Goal: Task Accomplishment & Management: Manage account settings

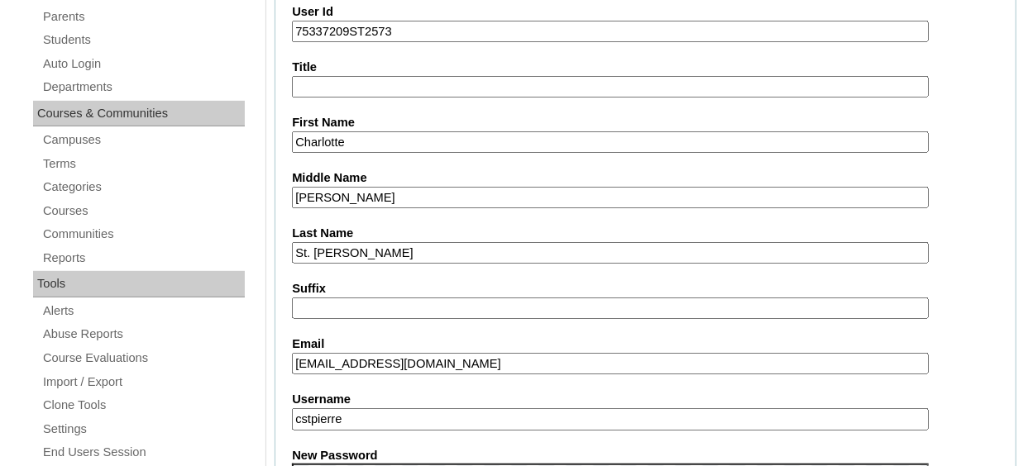
scroll to position [165, 0]
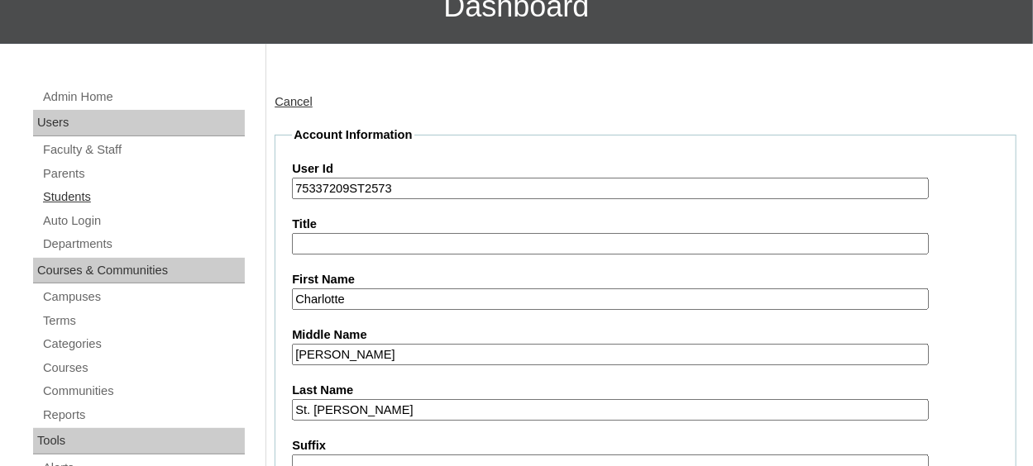
click at [78, 193] on link "Students" at bounding box center [142, 197] width 203 height 21
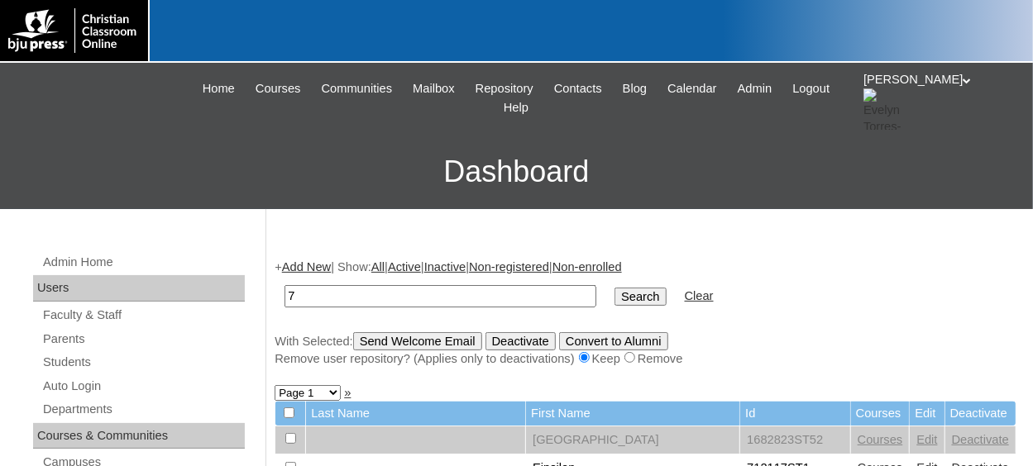
type input "75337209"
click at [614, 297] on input "Search" at bounding box center [639, 297] width 51 height 18
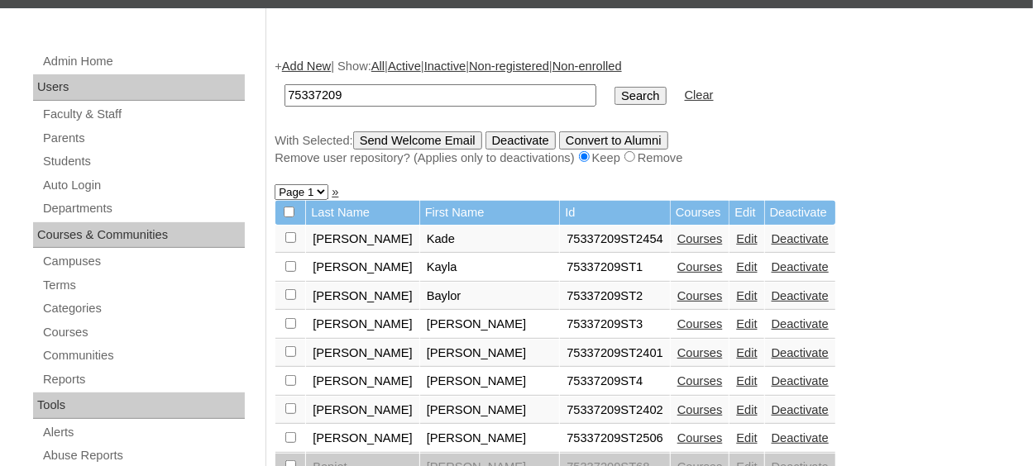
scroll to position [248, 0]
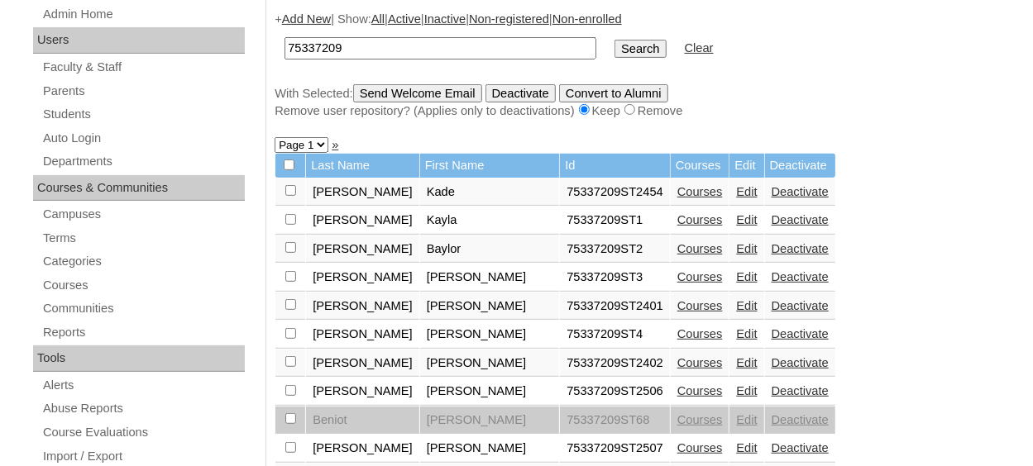
click at [317, 150] on select "Page 1 Page 2 Page 3 Page 4 Page 5" at bounding box center [301, 145] width 54 height 16
select select "admin_students.php?q=75337209&submit=Search&page=5"
click at [274, 140] on select "Page 1 Page 2 Page 3 Page 4 Page 5" at bounding box center [301, 145] width 54 height 16
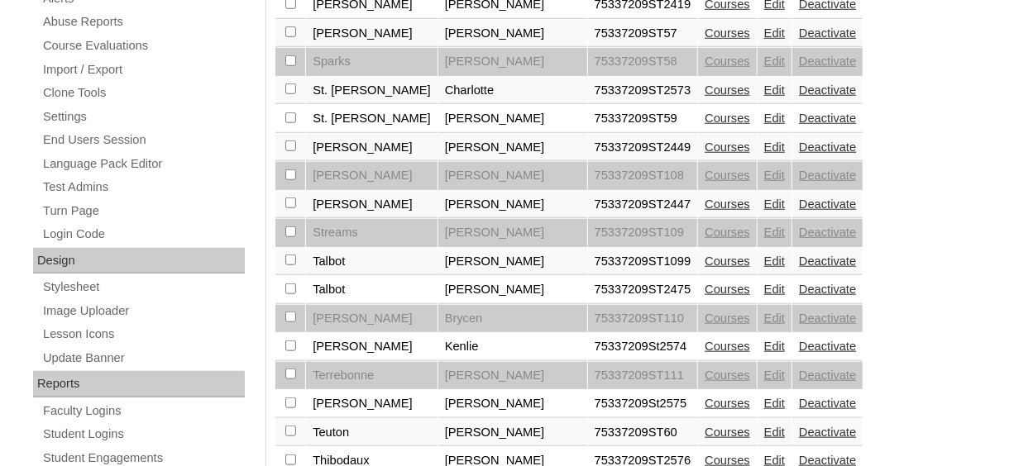
scroll to position [661, 0]
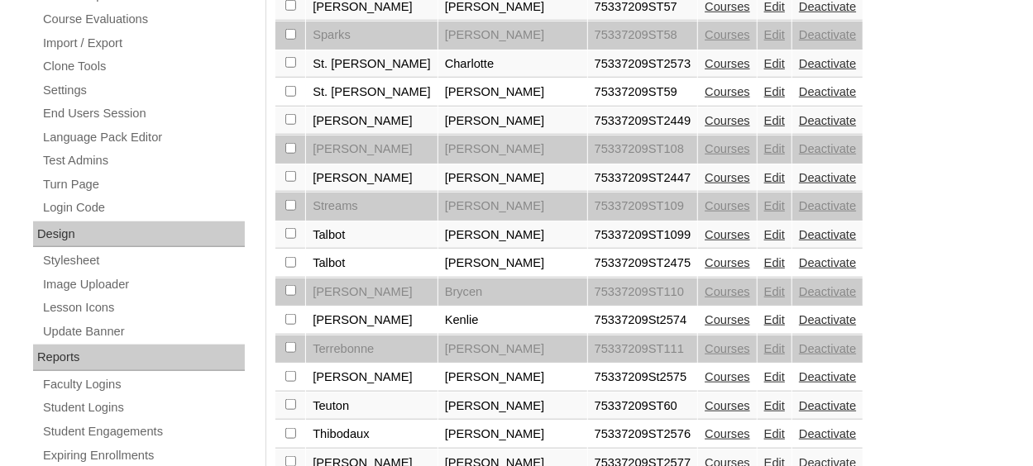
click at [764, 313] on link "Edit" at bounding box center [774, 319] width 21 height 13
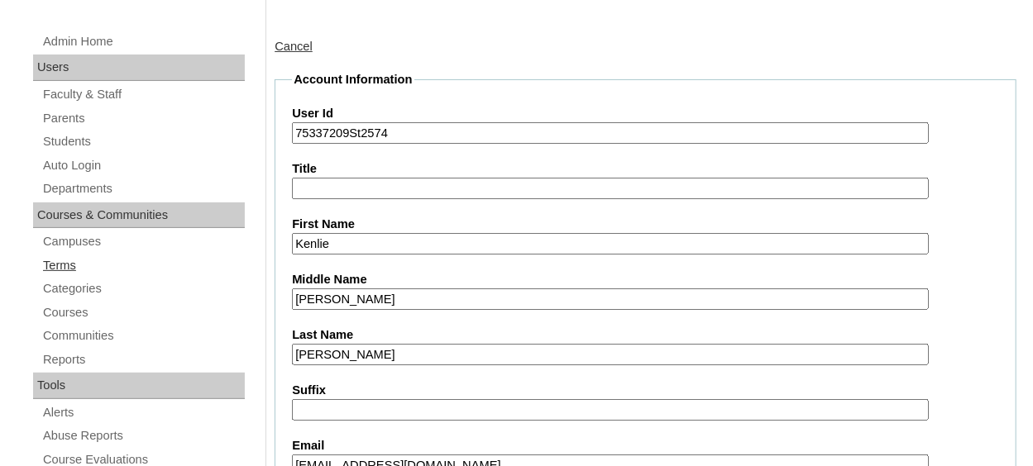
scroll to position [83, 0]
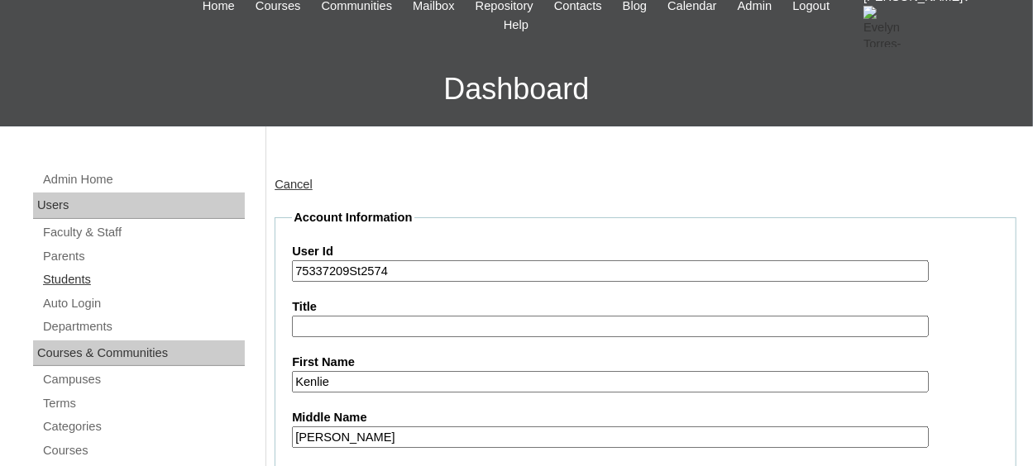
click at [73, 277] on link "Students" at bounding box center [142, 280] width 203 height 21
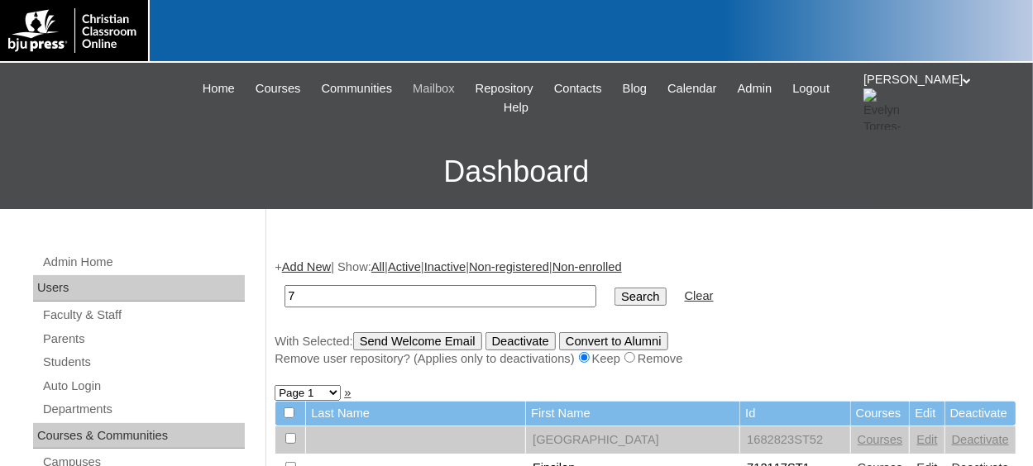
type input "75337209"
click at [614, 293] on input "Search" at bounding box center [639, 297] width 51 height 18
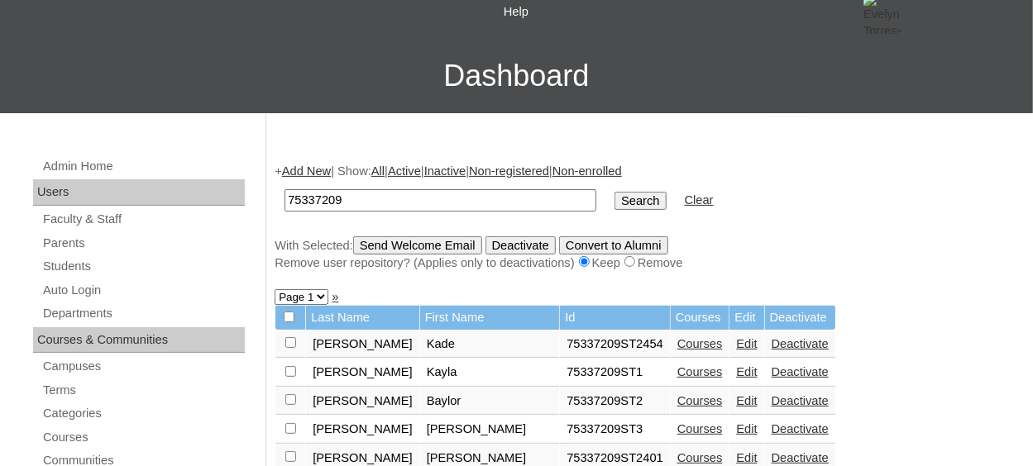
scroll to position [248, 0]
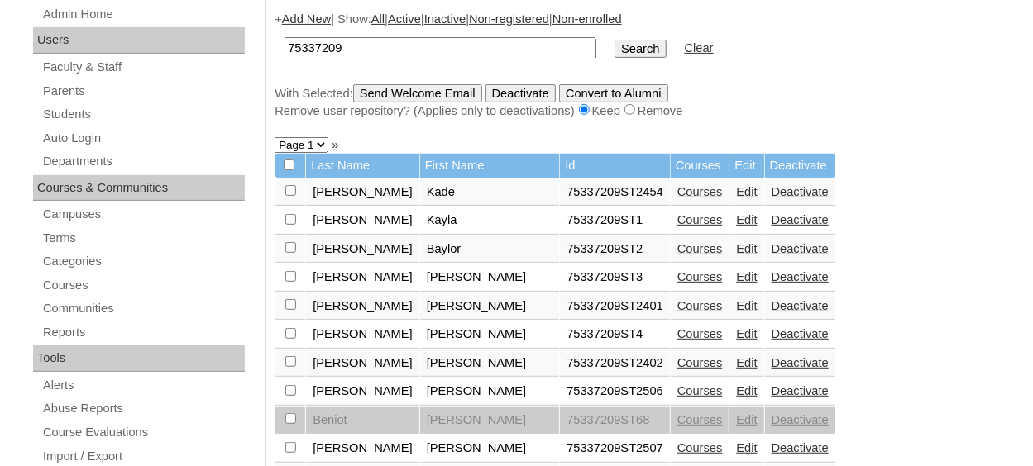
click at [318, 150] on select "Page 1 Page 2 Page 3 Page 4 Page 5" at bounding box center [301, 145] width 54 height 16
select select "admin_students.php?q=75337209&submit=Search&page=5"
click at [274, 140] on select "Page 1 Page 2 Page 3 Page 4 Page 5" at bounding box center [301, 145] width 54 height 16
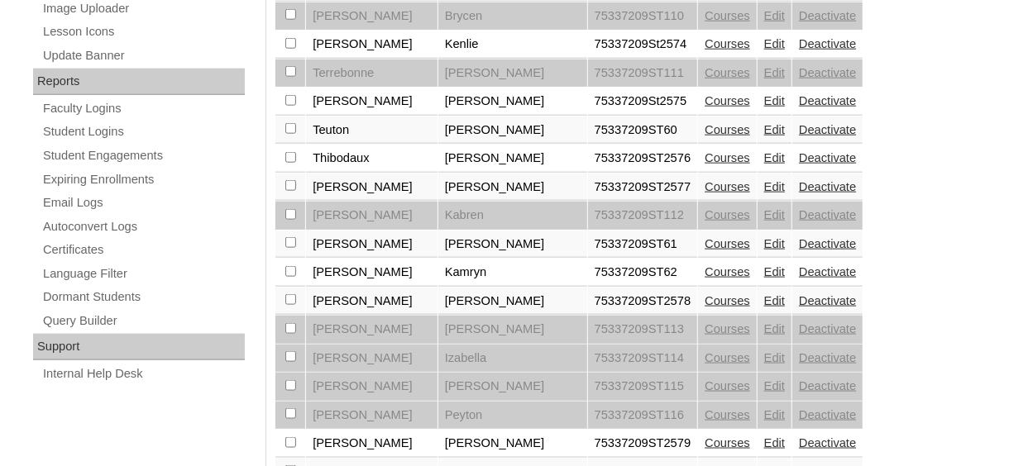
scroll to position [937, 0]
click at [764, 95] on link "Edit" at bounding box center [774, 101] width 21 height 13
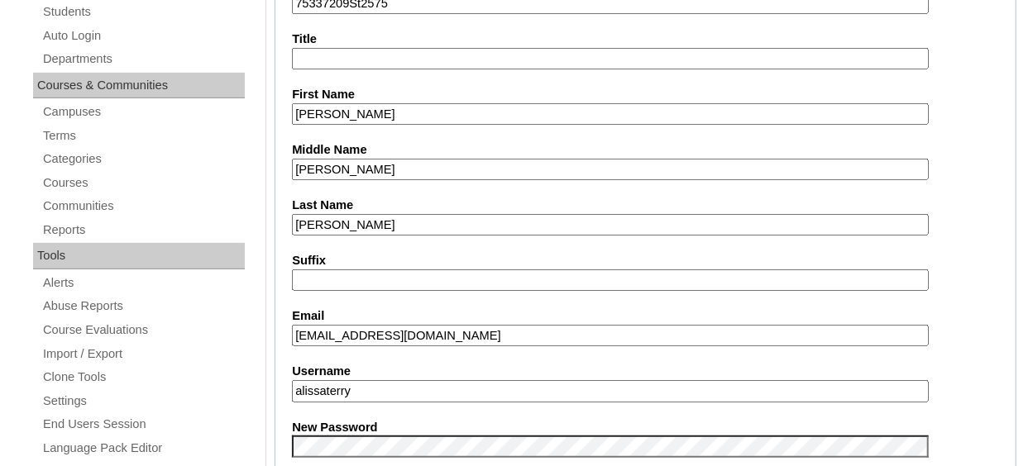
scroll to position [248, 0]
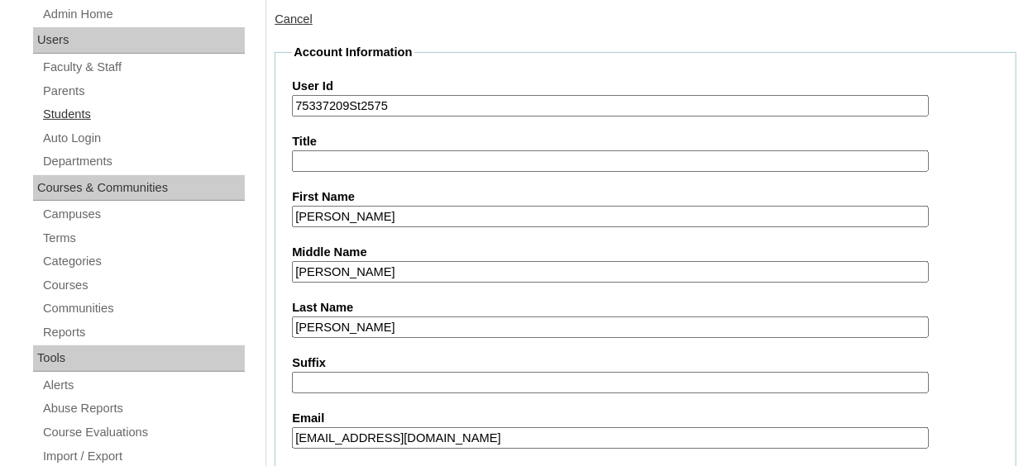
drag, startPoint x: 68, startPoint y: 111, endPoint x: 77, endPoint y: 113, distance: 9.4
click at [68, 111] on link "Students" at bounding box center [142, 114] width 203 height 21
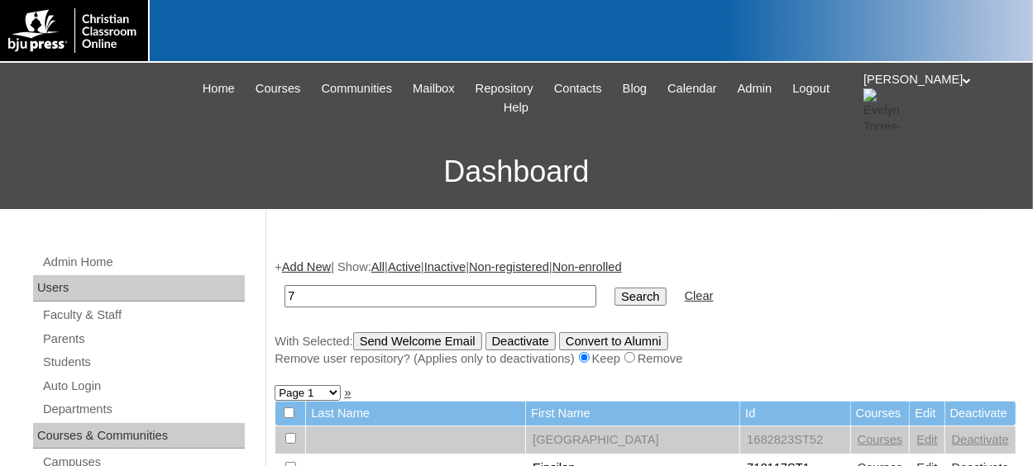
type input "75337209"
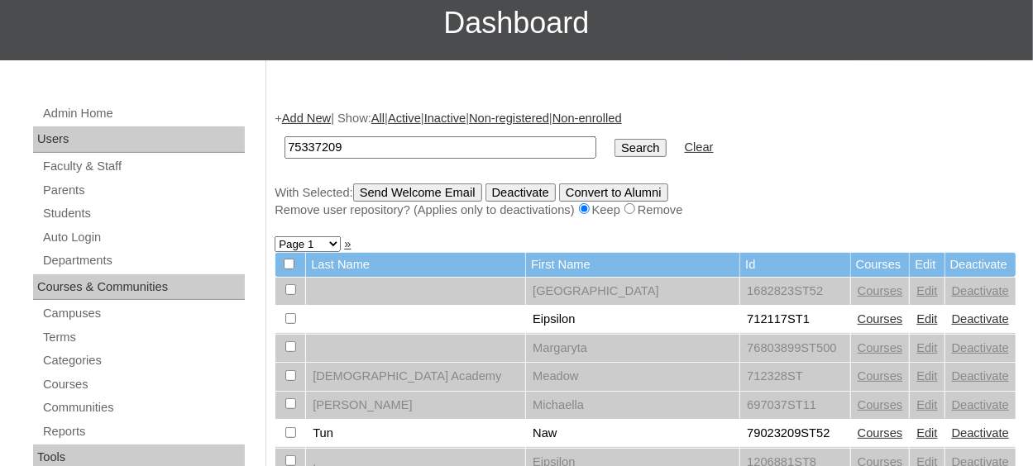
scroll to position [165, 0]
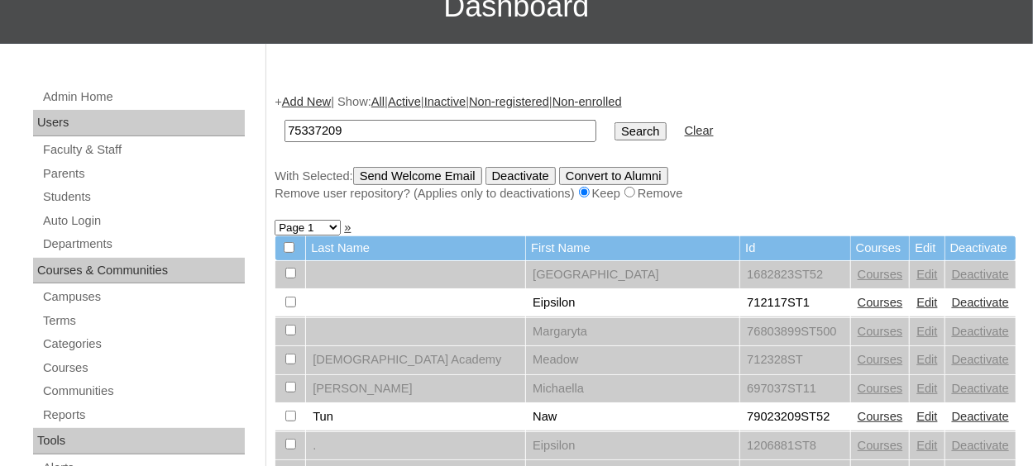
click at [331, 224] on select "Page 1 Page 2 Page 3 Page 4 Page 5 Page 6 Page 7 Page 8 Page 9 Page 10 Page 11 …" at bounding box center [307, 228] width 66 height 16
click at [614, 133] on input "Search" at bounding box center [639, 131] width 51 height 18
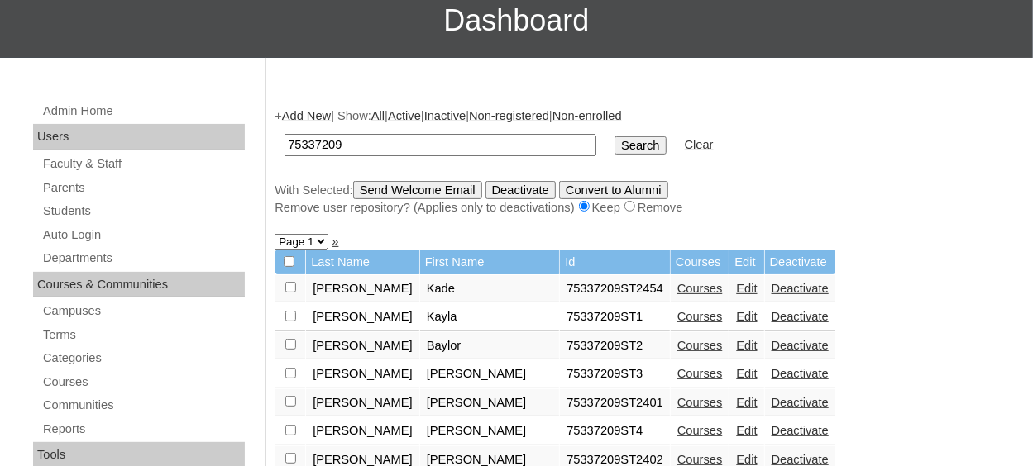
scroll to position [165, 0]
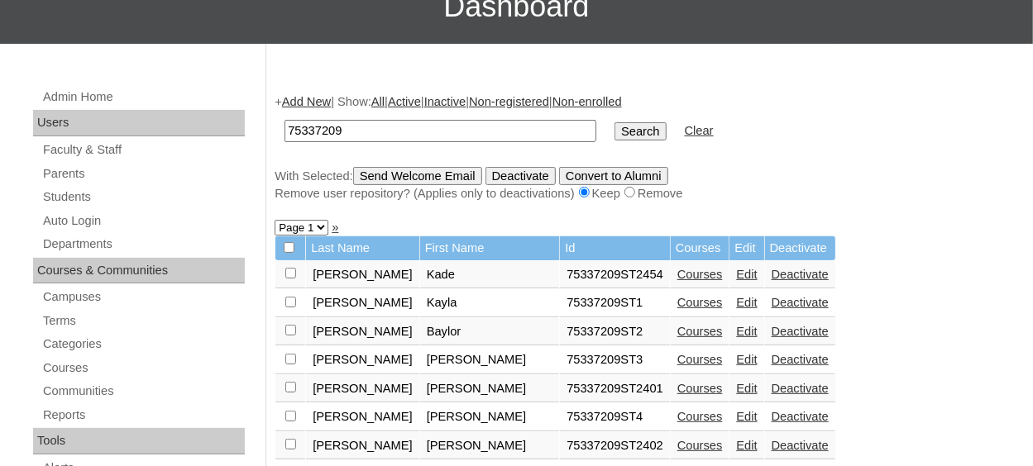
click at [318, 229] on select "Page 1 Page 2 Page 3 Page 4 Page 5" at bounding box center [301, 228] width 54 height 16
select select "admin_students.php?q=75337209&submit=Search&page=5"
click at [274, 222] on select "Page 1 Page 2 Page 3 Page 4 Page 5" at bounding box center [301, 228] width 54 height 16
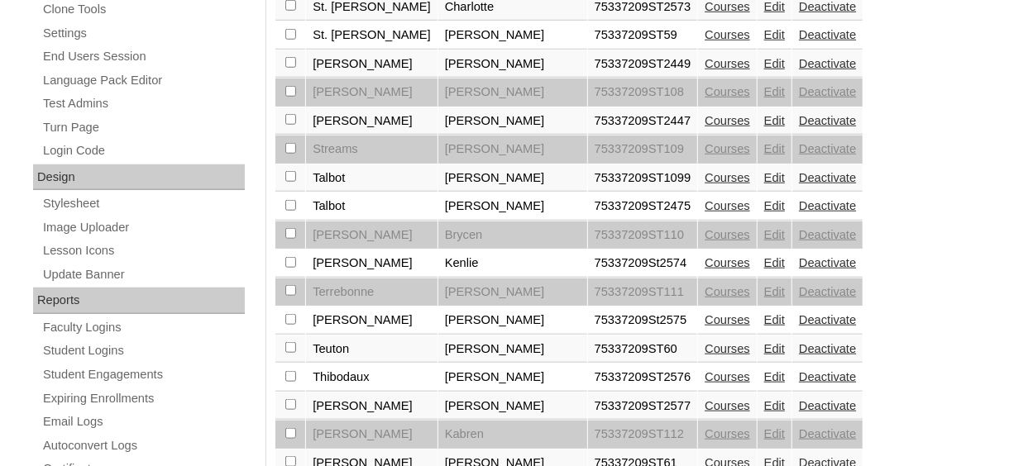
scroll to position [744, 0]
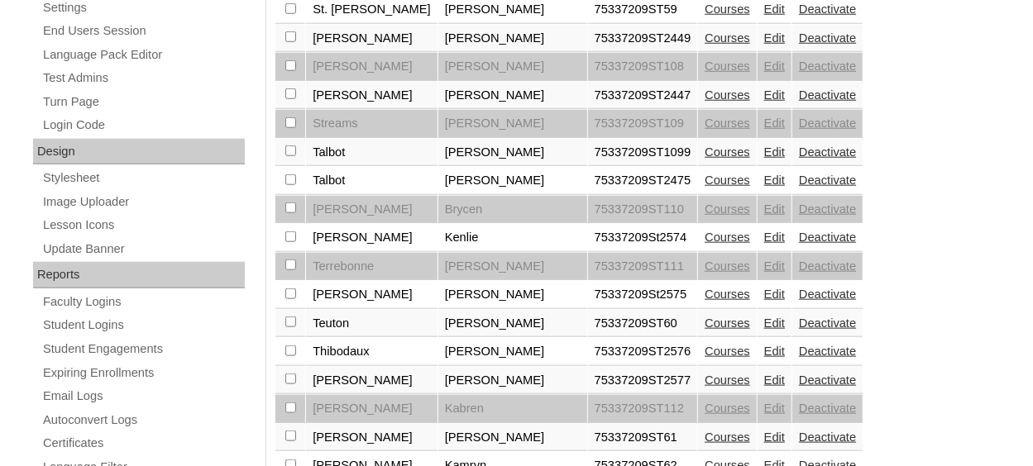
click at [764, 345] on link "Edit" at bounding box center [774, 351] width 21 height 13
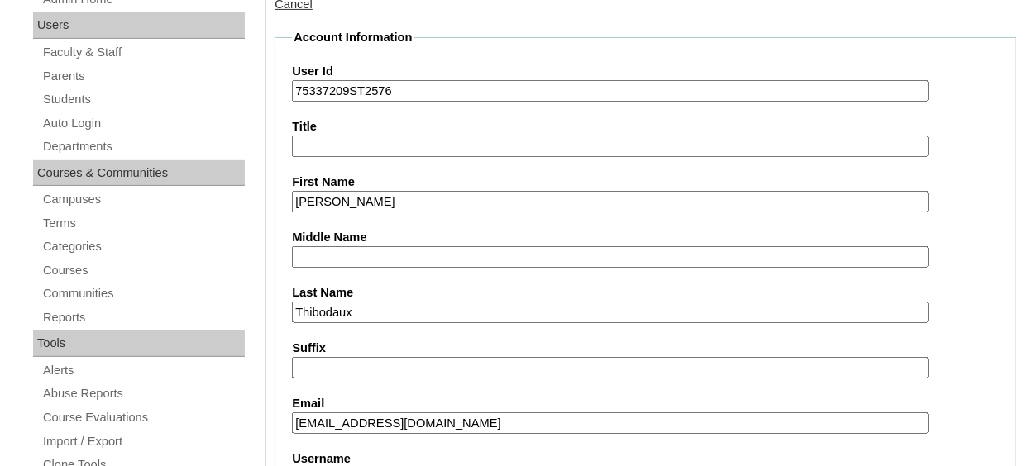
scroll to position [248, 0]
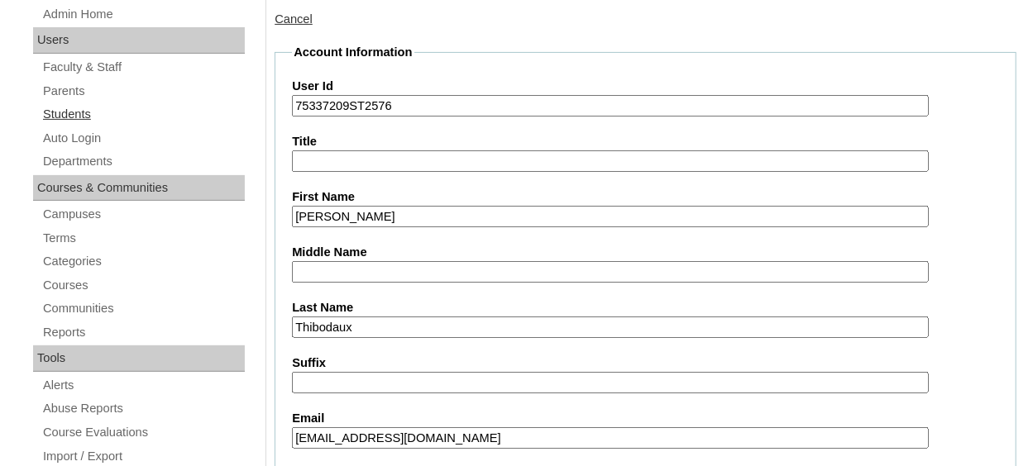
click at [82, 115] on link "Students" at bounding box center [142, 114] width 203 height 21
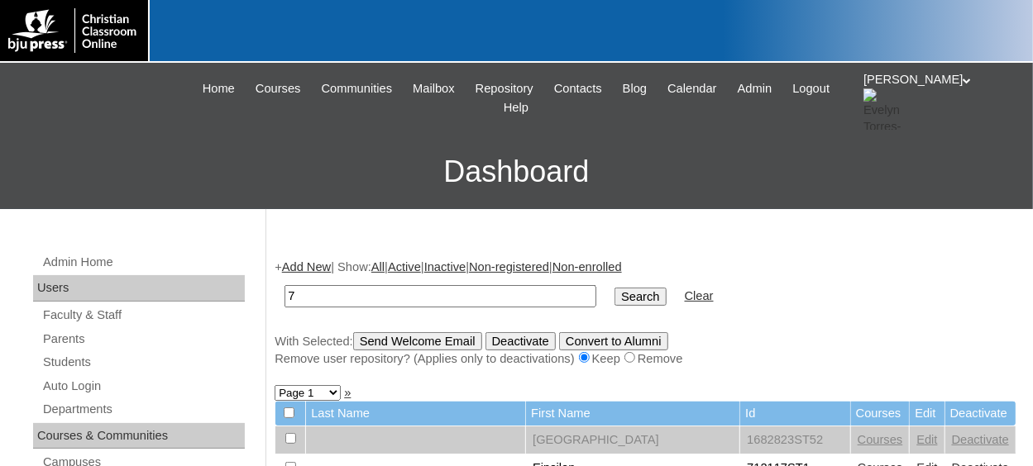
type input "75337209"
click at [614, 297] on input "Search" at bounding box center [639, 297] width 51 height 18
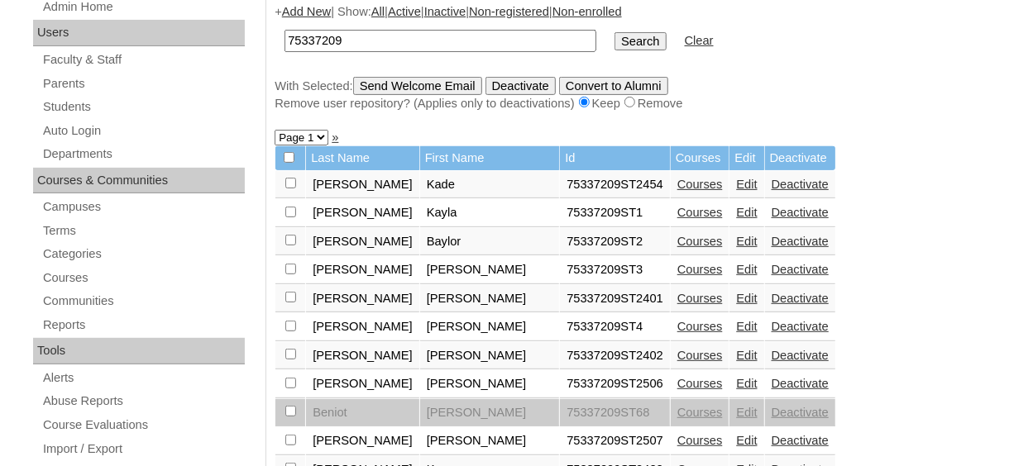
scroll to position [167, 0]
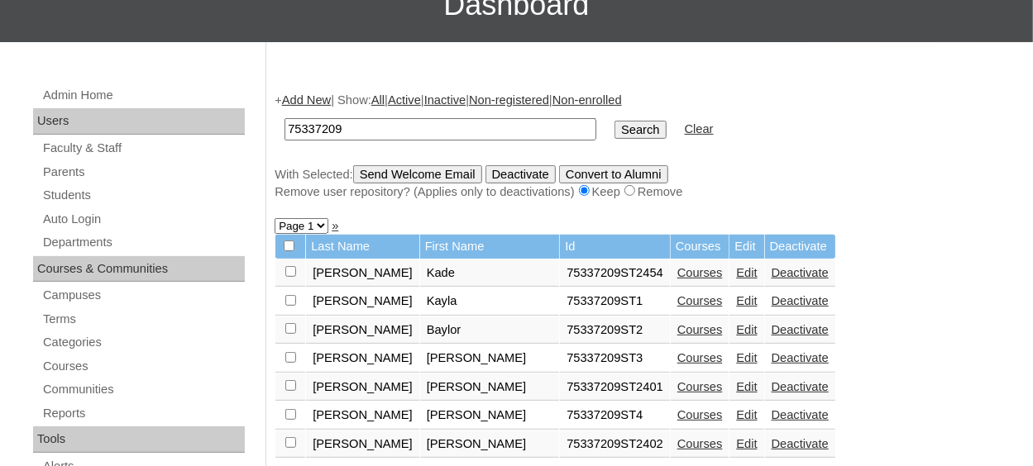
click at [317, 225] on select "Page 1 Page 2 Page 3 Page 4 Page 5" at bounding box center [301, 226] width 54 height 16
select select "admin_students.php?q=75337209&submit=Search&page=5"
click at [274, 221] on select "Page 1 Page 2 Page 3 Page 4 Page 5" at bounding box center [301, 226] width 54 height 16
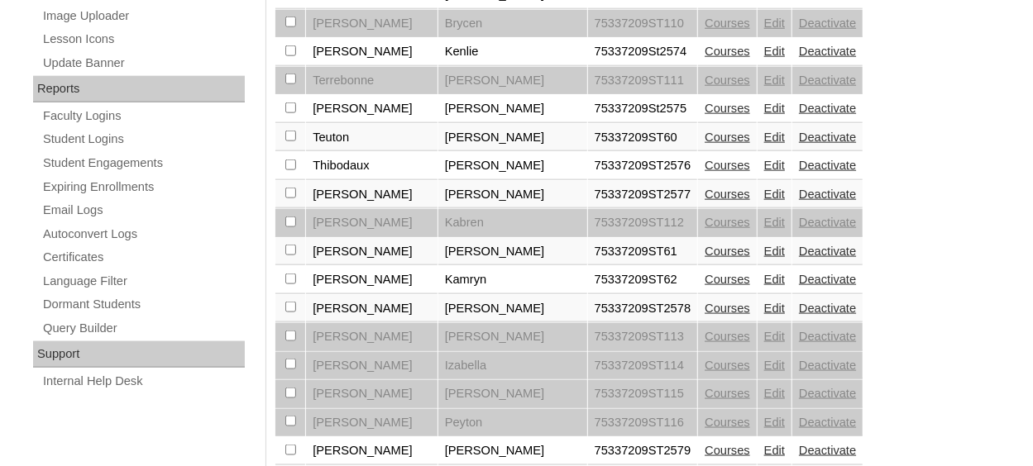
scroll to position [909, 0]
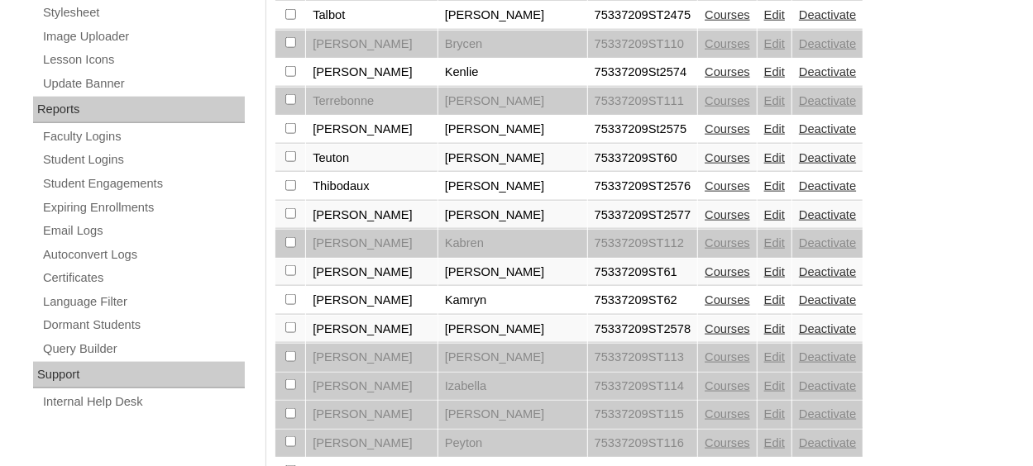
click at [764, 208] on link "Edit" at bounding box center [774, 214] width 21 height 13
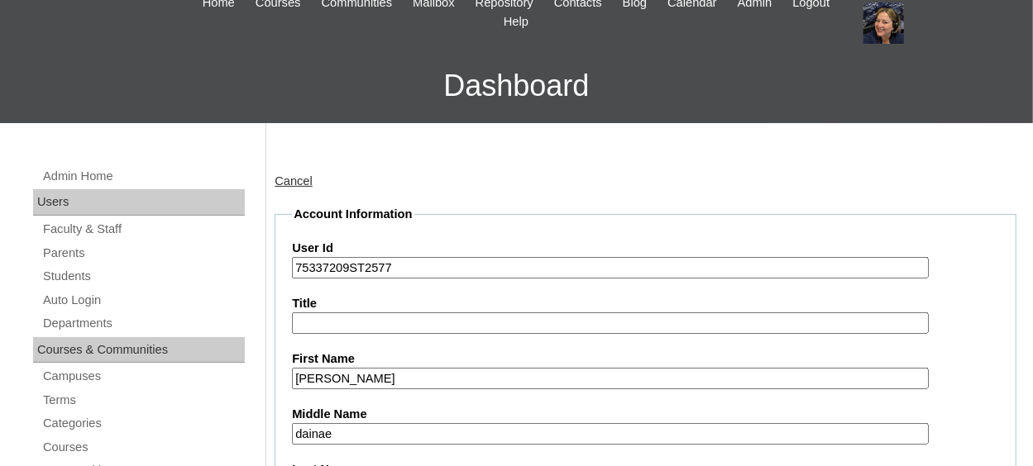
scroll to position [83, 0]
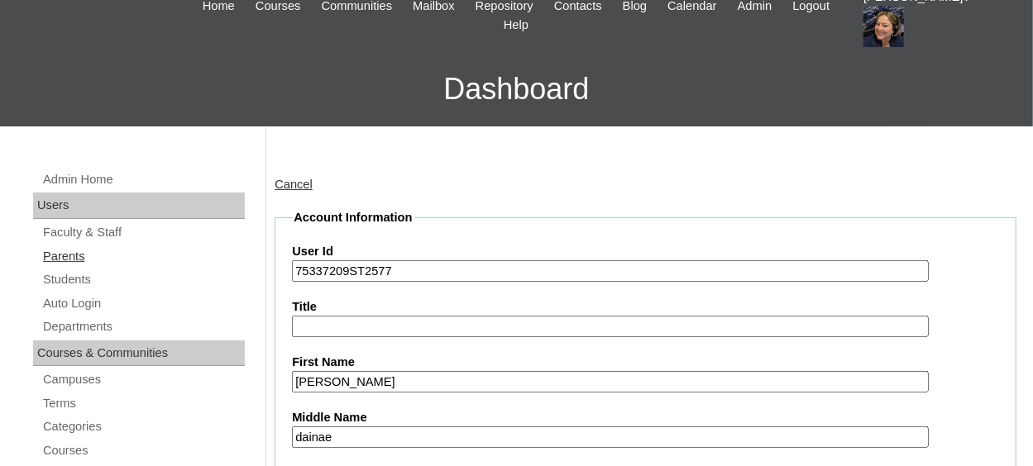
drag, startPoint x: 80, startPoint y: 278, endPoint x: 147, endPoint y: 259, distance: 69.6
click at [79, 279] on link "Students" at bounding box center [142, 280] width 203 height 21
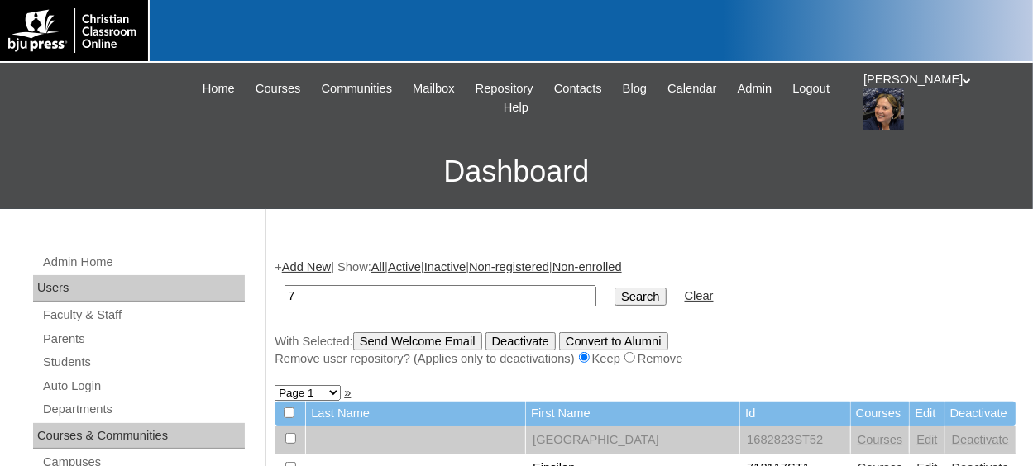
type input "75337209"
click at [614, 295] on input "Search" at bounding box center [639, 297] width 51 height 18
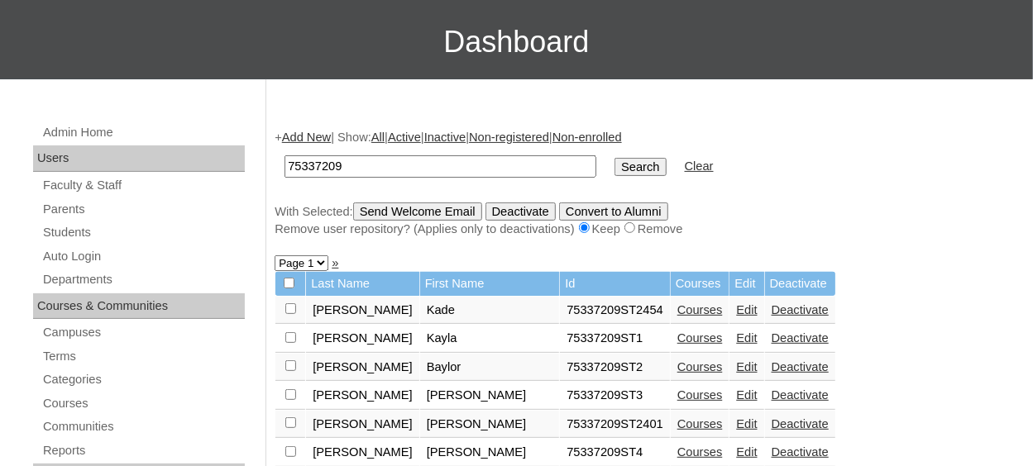
scroll to position [83, 0]
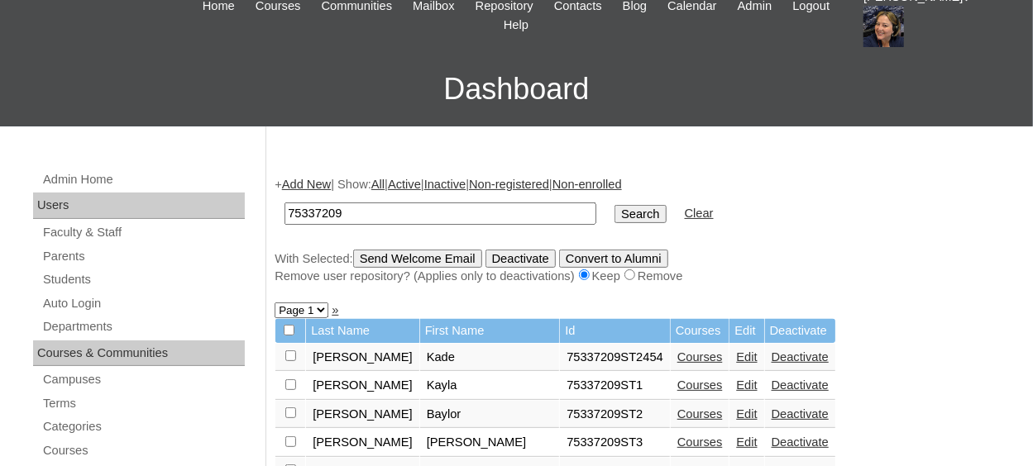
click at [317, 313] on select "Page 1 Page 2 Page 3 Page 4 Page 5" at bounding box center [301, 311] width 54 height 16
select select "admin_students.php?q=75337209&submit=Search&page=5"
click at [274, 305] on select "Page 1 Page 2 Page 3 Page 4 Page 5" at bounding box center [301, 311] width 54 height 16
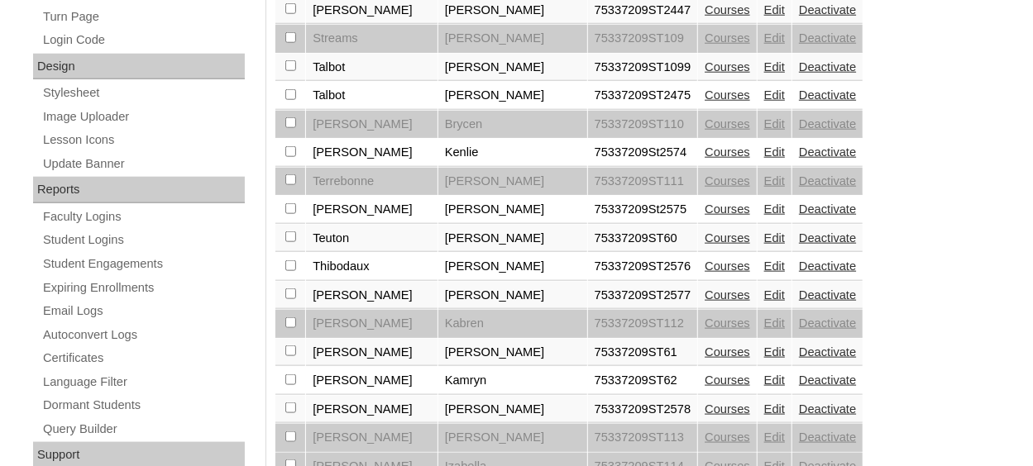
scroll to position [827, 0]
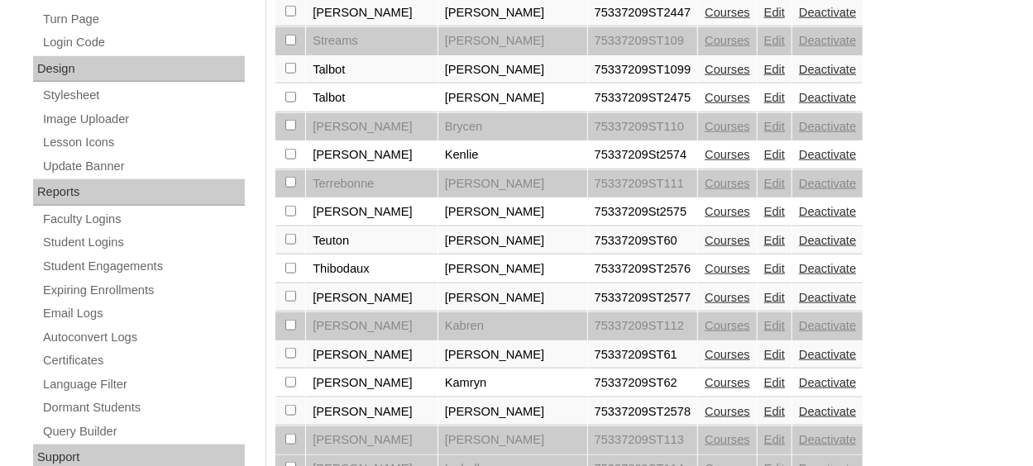
click at [764, 405] on link "Edit" at bounding box center [774, 411] width 21 height 13
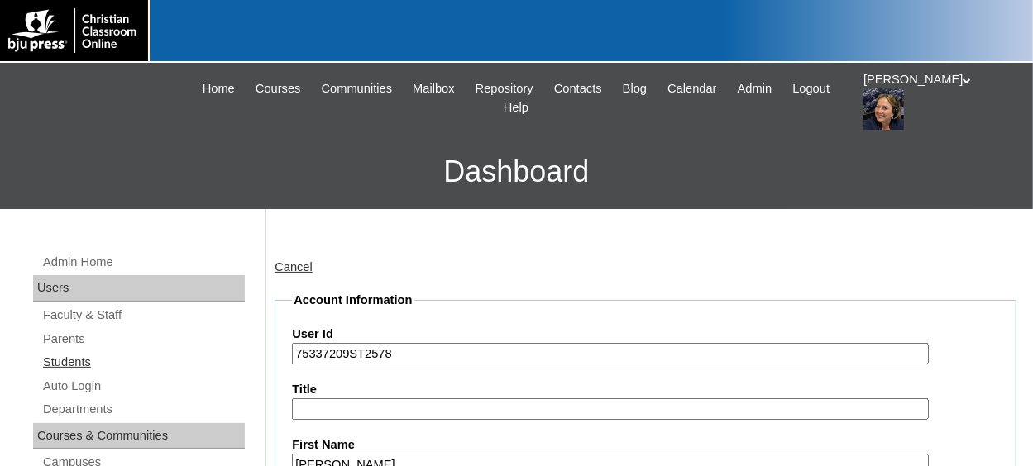
drag, startPoint x: 80, startPoint y: 362, endPoint x: 125, endPoint y: 360, distance: 44.7
click at [82, 362] on link "Students" at bounding box center [142, 362] width 203 height 21
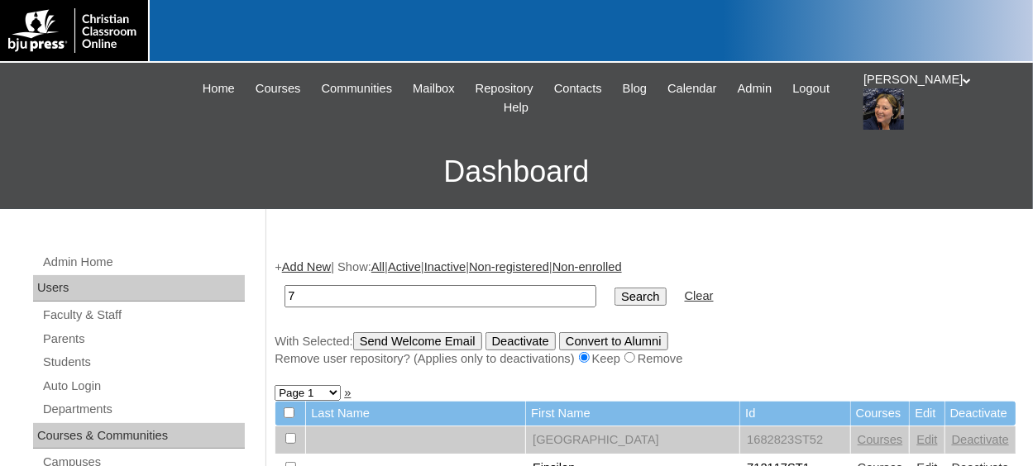
type input "75337209"
drag, startPoint x: 594, startPoint y: 295, endPoint x: 580, endPoint y: 303, distance: 15.2
click at [614, 295] on input "Search" at bounding box center [639, 297] width 51 height 18
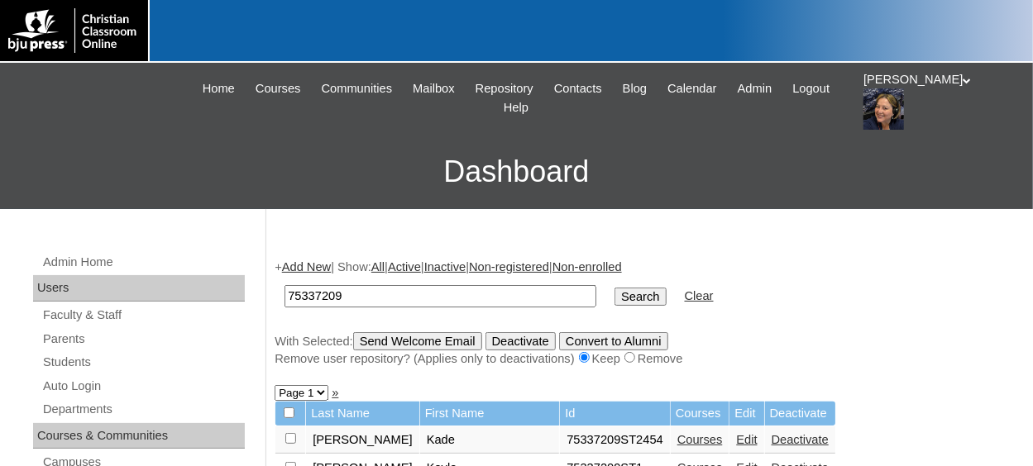
click at [321, 394] on select "Page 1 Page 2 Page 3 Page 4 Page 5" at bounding box center [301, 393] width 54 height 16
select select "admin_students.php?q=75337209&submit=Search&page=5"
click at [274, 388] on select "Page 1 Page 2 Page 3 Page 4 Page 5" at bounding box center [301, 393] width 54 height 16
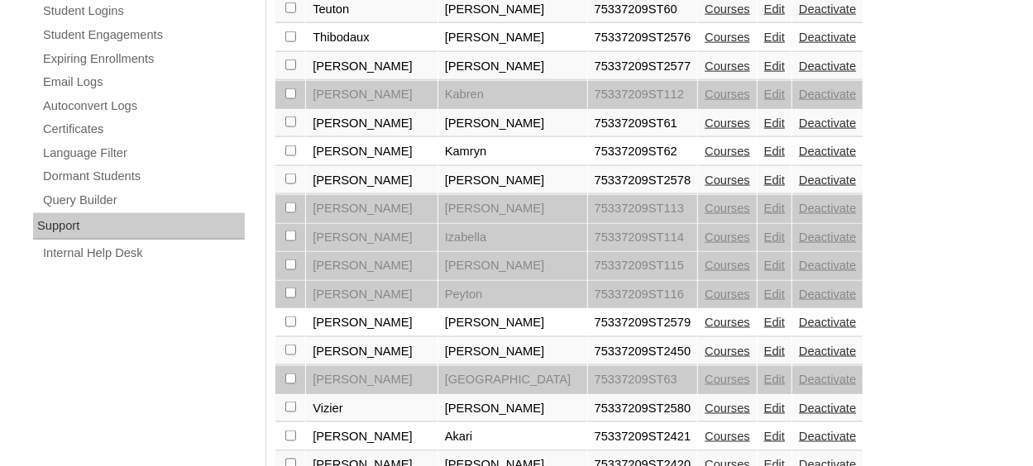
scroll to position [1075, 0]
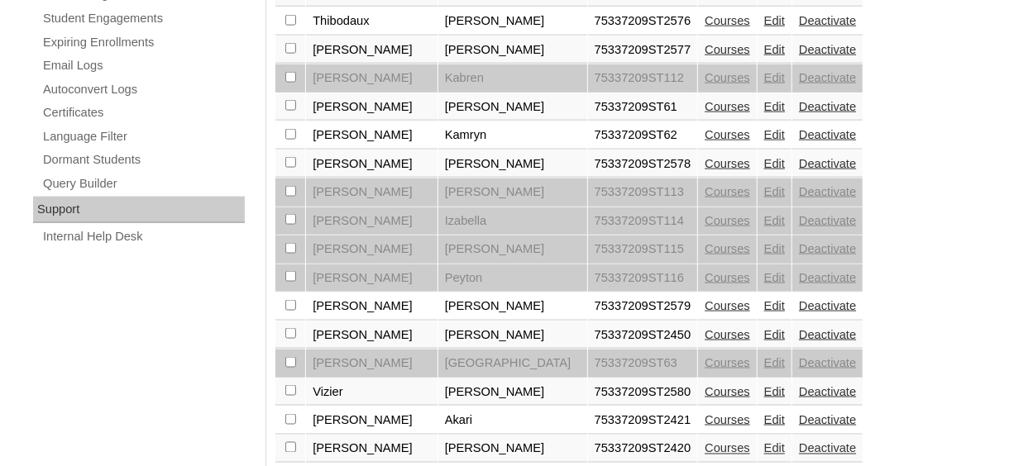
click at [764, 299] on link "Edit" at bounding box center [774, 305] width 21 height 13
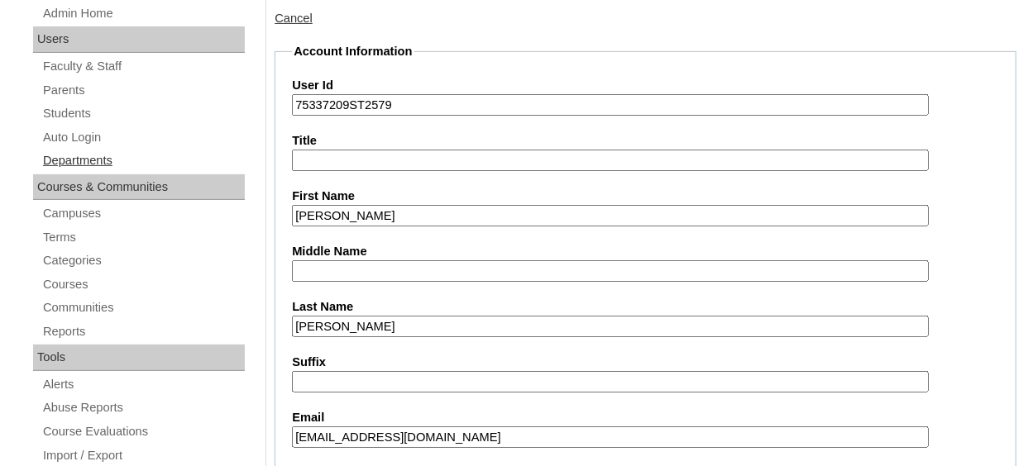
scroll to position [248, 0]
click at [81, 116] on link "Students" at bounding box center [142, 114] width 203 height 21
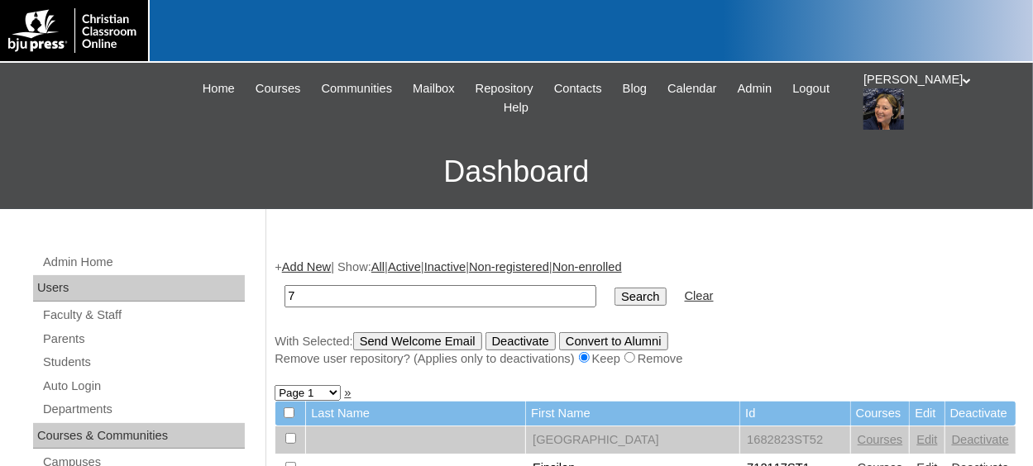
type input "75337209"
click at [614, 303] on input "Search" at bounding box center [639, 297] width 51 height 18
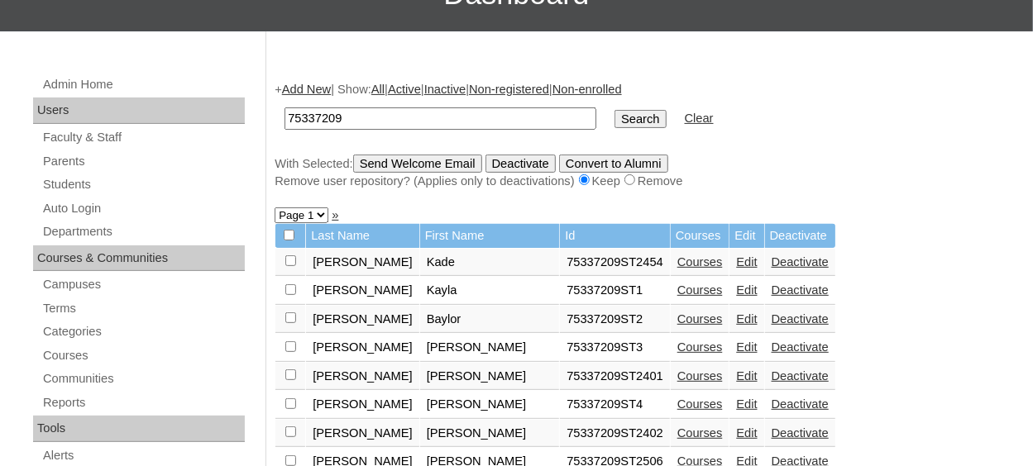
scroll to position [83, 0]
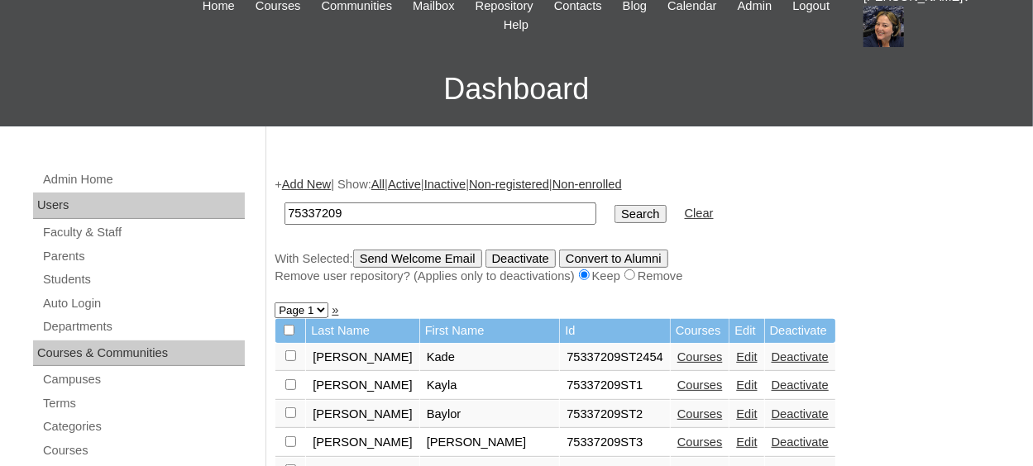
click at [322, 312] on select "Page 1 Page 2 Page 3 Page 4 Page 5" at bounding box center [301, 311] width 54 height 16
select select "admin_students.php?q=75337209&submit=Search&page=5"
click at [274, 305] on select "Page 1 Page 2 Page 3 Page 4 Page 5" at bounding box center [301, 311] width 54 height 16
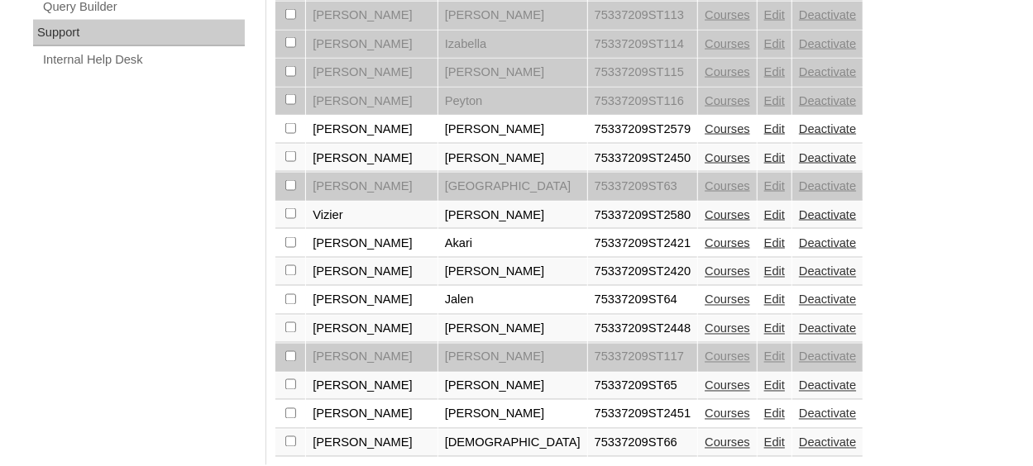
scroll to position [1267, 0]
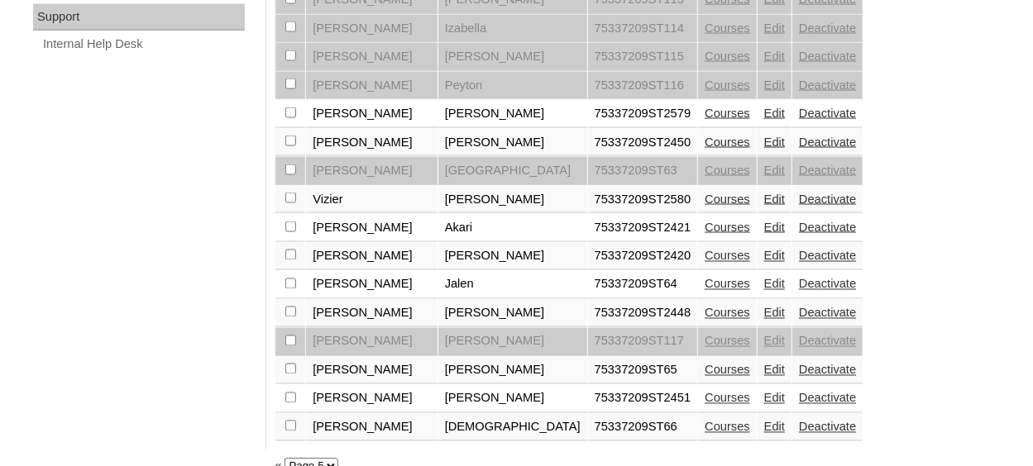
click at [764, 193] on link "Edit" at bounding box center [774, 199] width 21 height 13
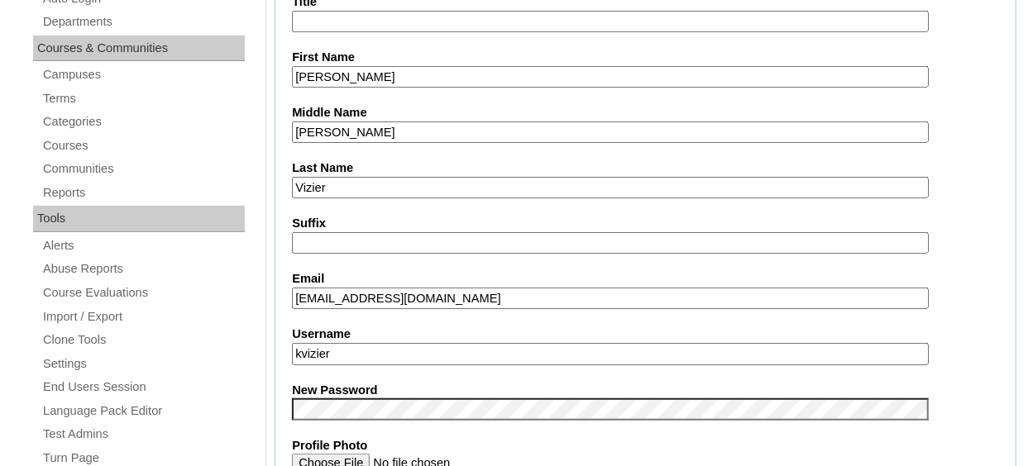
scroll to position [413, 0]
